Goal: Task Accomplishment & Management: Manage account settings

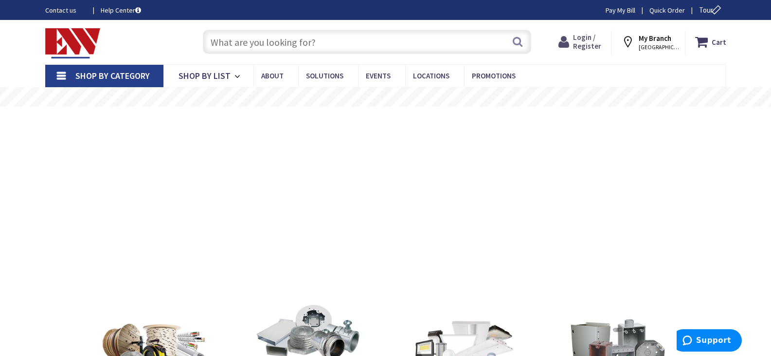
click at [589, 39] on span "Login / Register" at bounding box center [587, 42] width 28 height 18
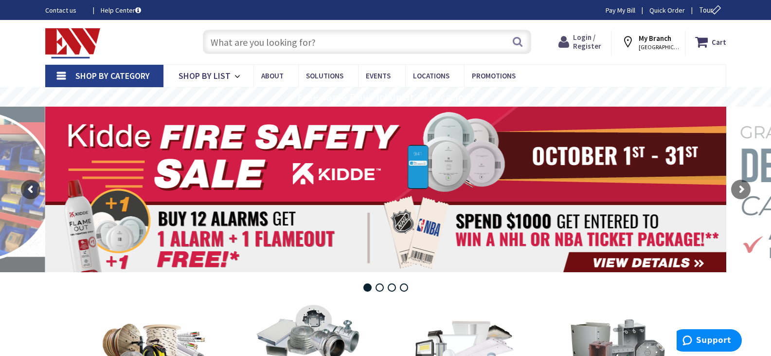
click at [587, 39] on span "Login / Register" at bounding box center [587, 42] width 28 height 18
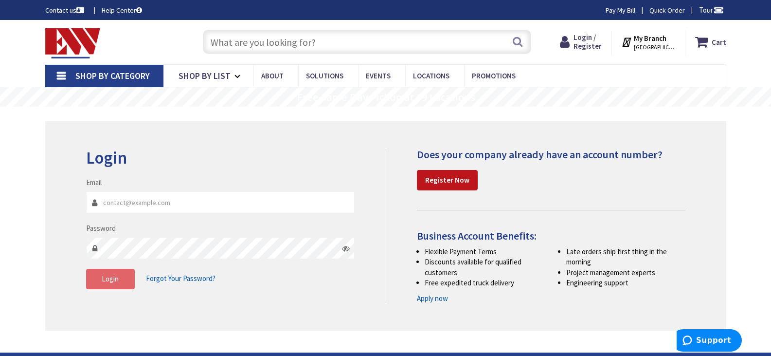
type input "[EMAIL_ADDRESS][DOMAIN_NAME]"
click at [112, 280] on span "Login" at bounding box center [110, 278] width 17 height 9
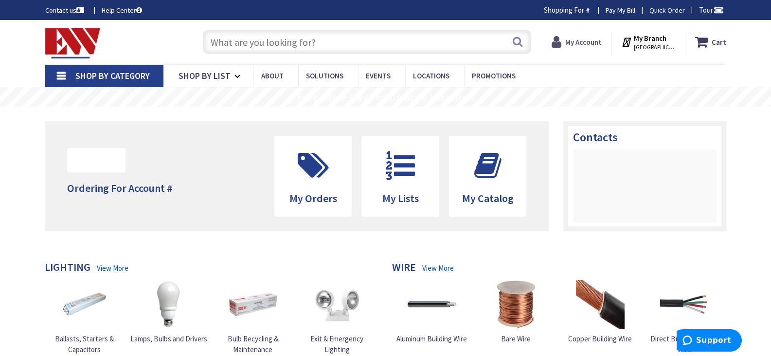
click at [587, 41] on strong "My Account" at bounding box center [583, 41] width 36 height 9
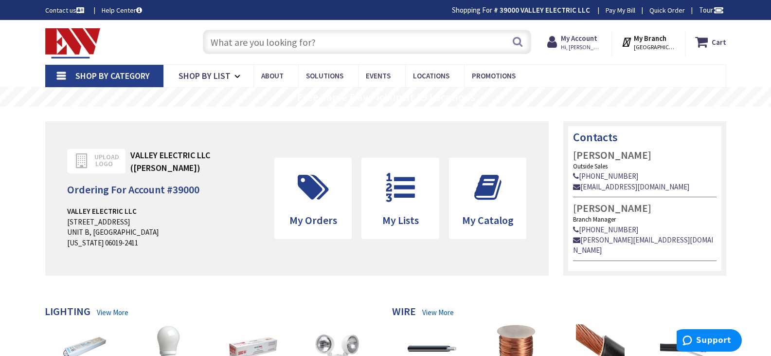
click at [618, 9] on link "Pay My Bill" at bounding box center [621, 10] width 30 height 10
click at [602, 43] on span "Hi, SHARON" at bounding box center [581, 47] width 41 height 8
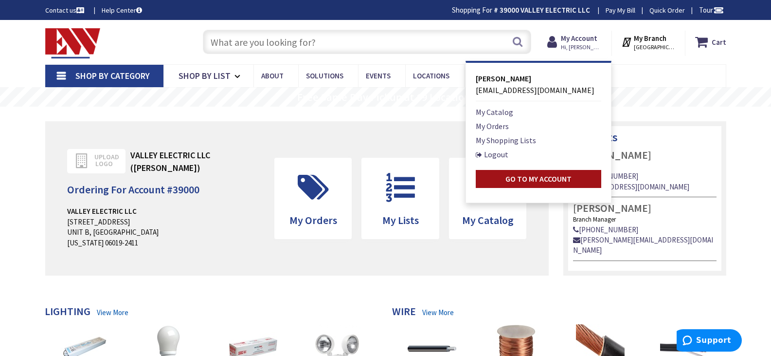
click at [538, 183] on strong "Go to My Account" at bounding box center [538, 179] width 66 height 10
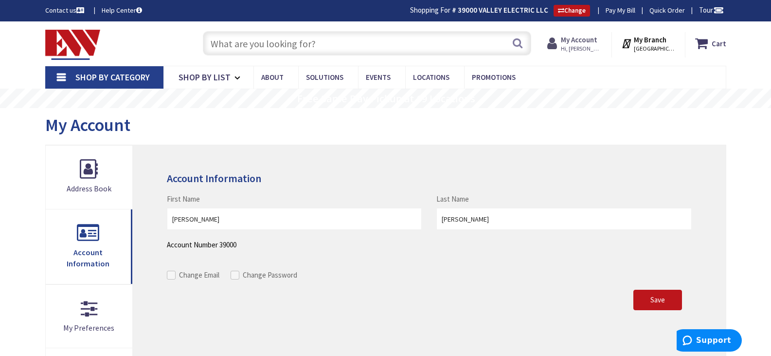
click at [597, 39] on strong "My Account" at bounding box center [579, 39] width 36 height 9
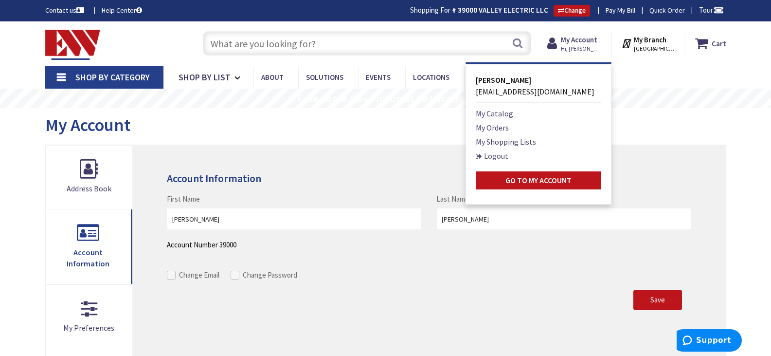
click at [508, 155] on link "Logout" at bounding box center [492, 156] width 33 height 12
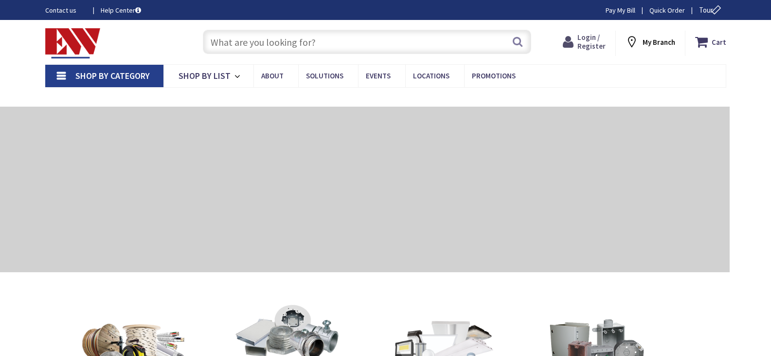
click at [590, 37] on span "Login / Register" at bounding box center [591, 42] width 28 height 18
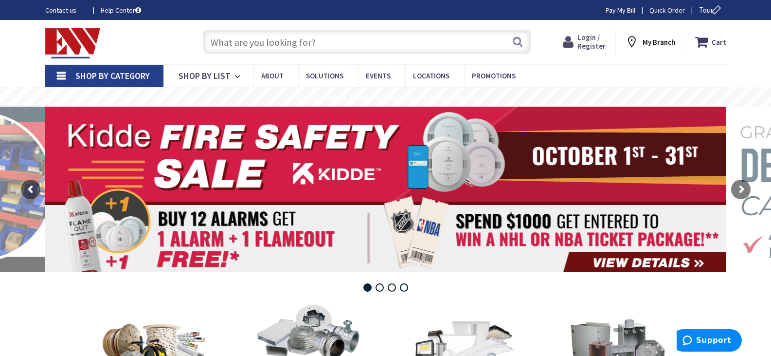
click at [591, 40] on span "Login / Register" at bounding box center [591, 42] width 28 height 18
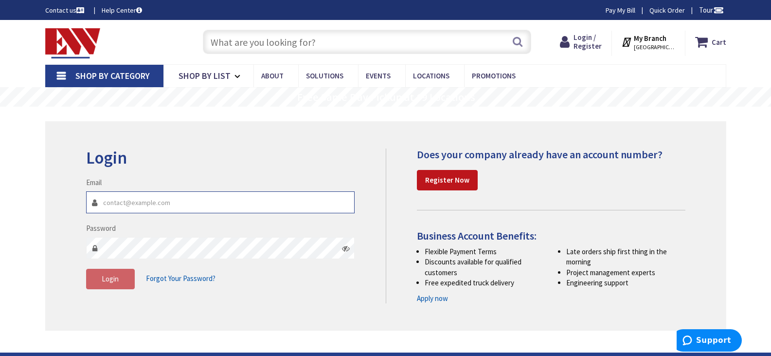
type input "[EMAIL_ADDRESS][DOMAIN_NAME]"
click at [345, 248] on icon at bounding box center [346, 248] width 8 height 8
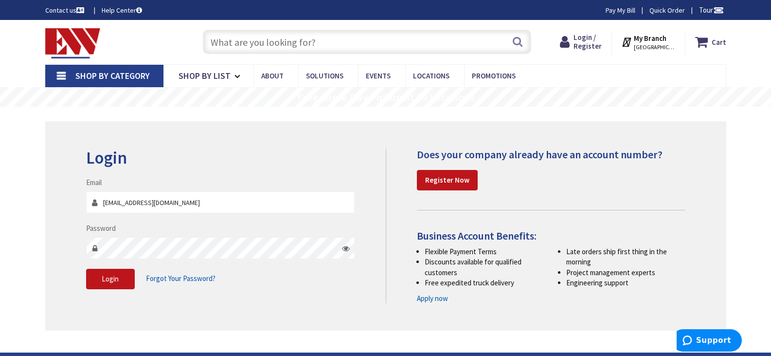
click at [345, 248] on icon at bounding box center [346, 248] width 8 height 8
